Goal: Task Accomplishment & Management: Manage account settings

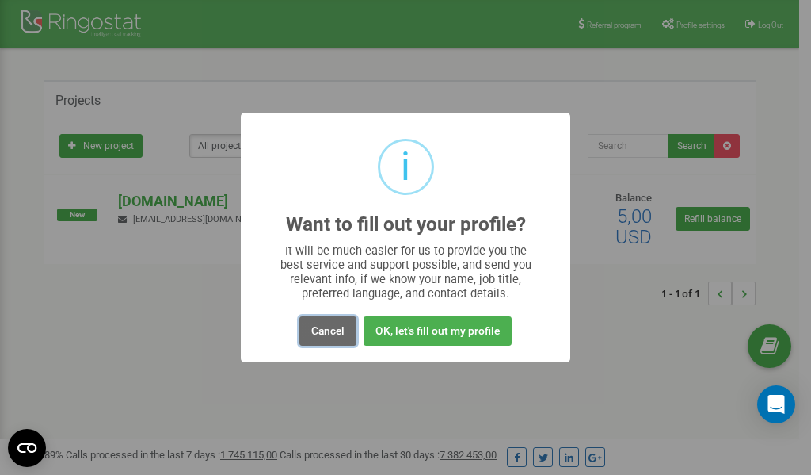
click at [323, 329] on button "Cancel" at bounding box center [327, 330] width 57 height 29
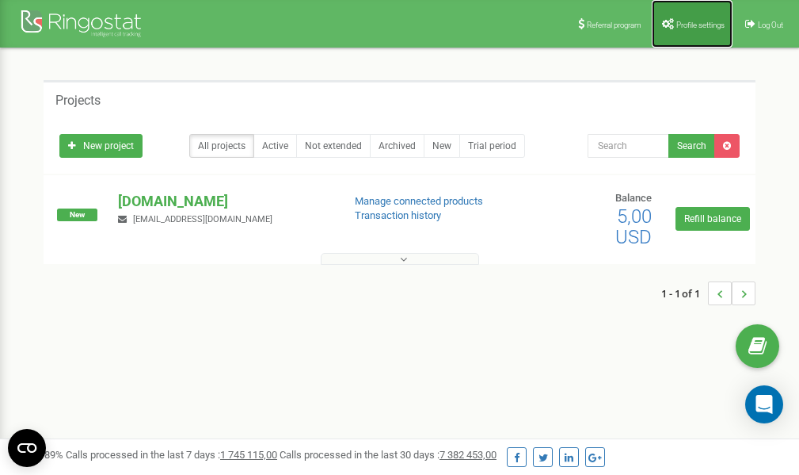
click at [686, 25] on span "Profile settings" at bounding box center [701, 25] width 48 height 9
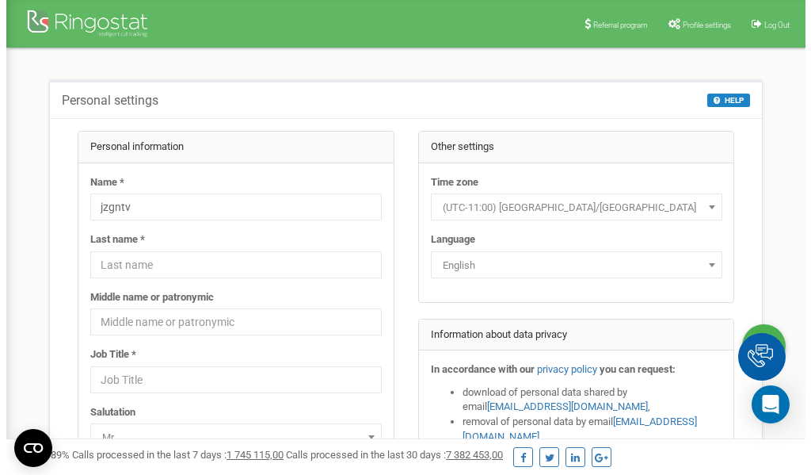
scroll to position [79, 0]
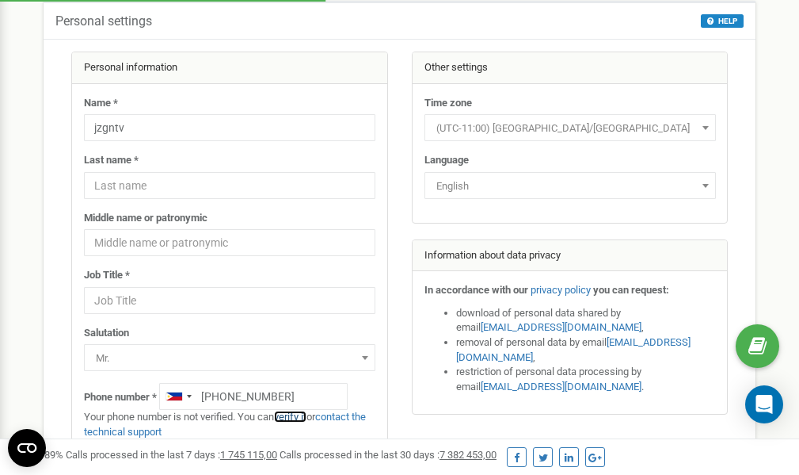
click at [301, 416] on link "verify it" at bounding box center [290, 416] width 32 height 12
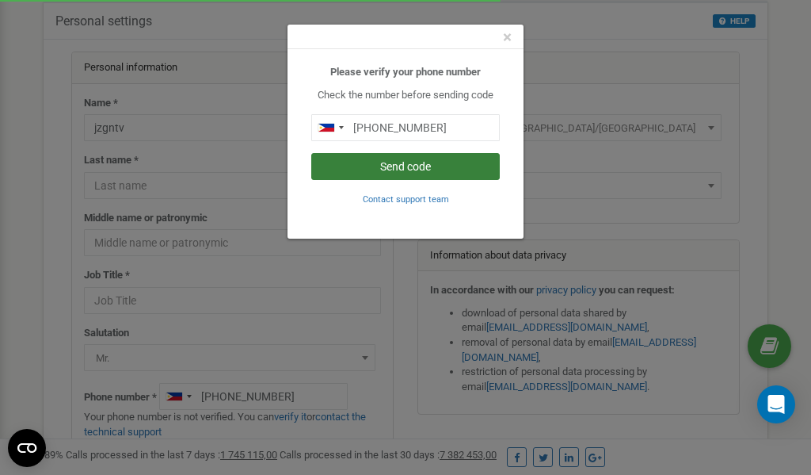
click at [406, 166] on button "Send code" at bounding box center [405, 166] width 189 height 27
